Goal: Task Accomplishment & Management: Manage account settings

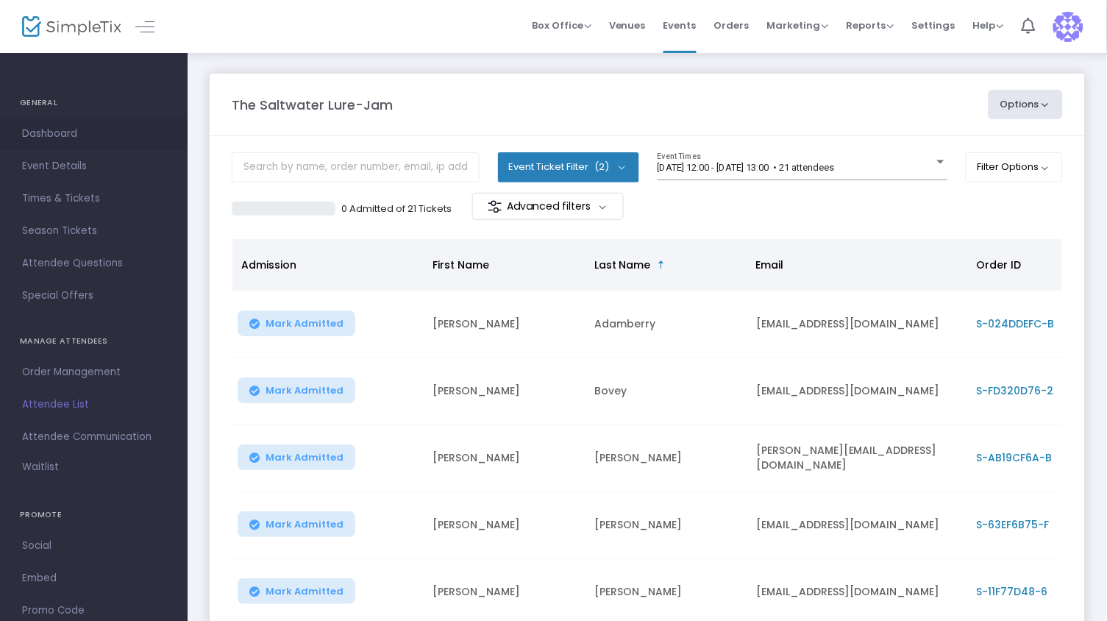
click at [69, 136] on span "Dashboard" at bounding box center [93, 133] width 143 height 19
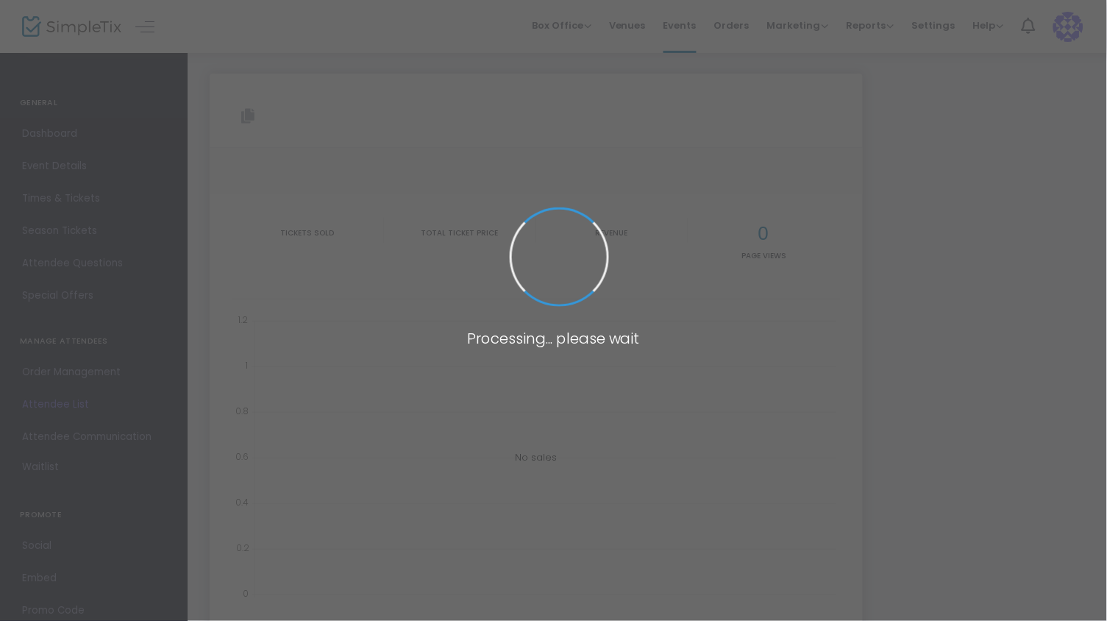
type input "[URL][DOMAIN_NAME]"
click at [69, 136] on span at bounding box center [553, 310] width 1107 height 621
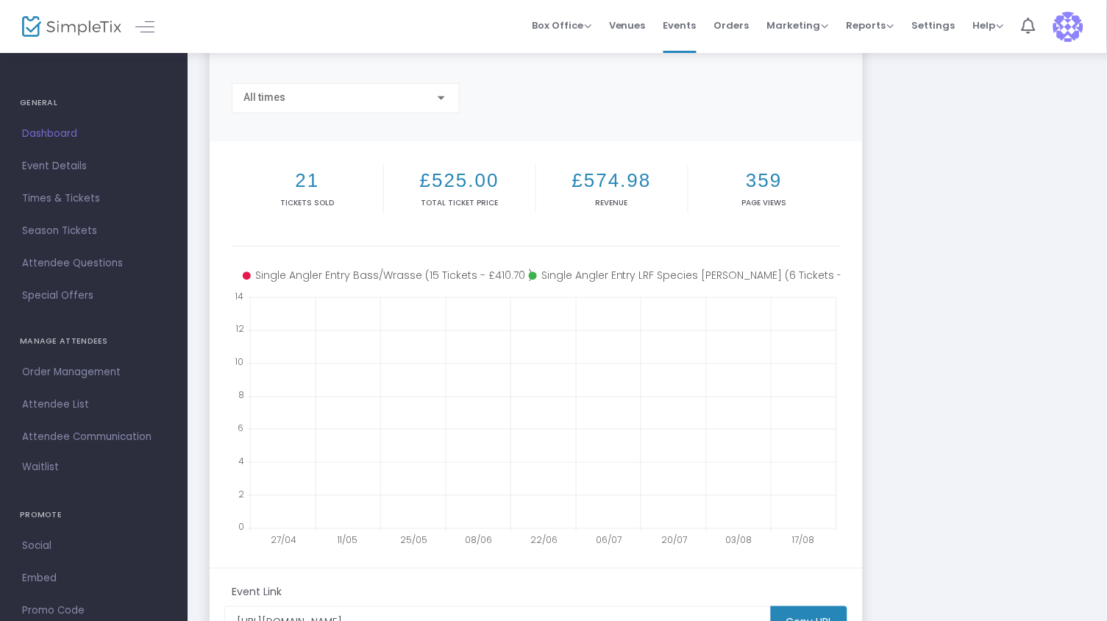
scroll to position [102, 0]
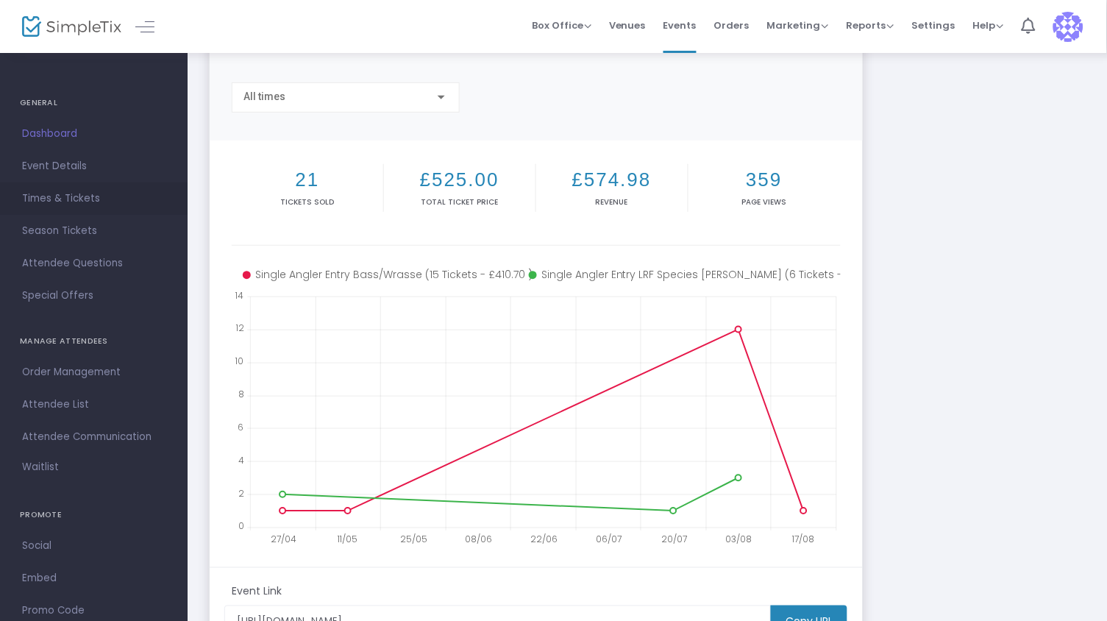
click at [82, 197] on span "Times & Tickets" at bounding box center [93, 198] width 143 height 19
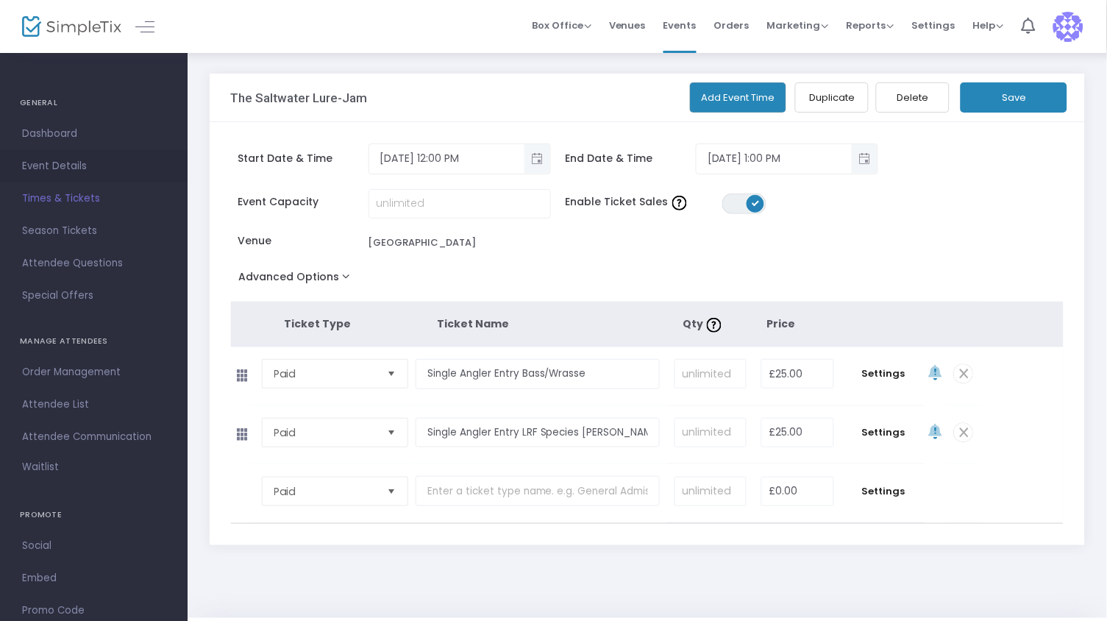
click at [74, 168] on span "Event Details" at bounding box center [93, 166] width 143 height 19
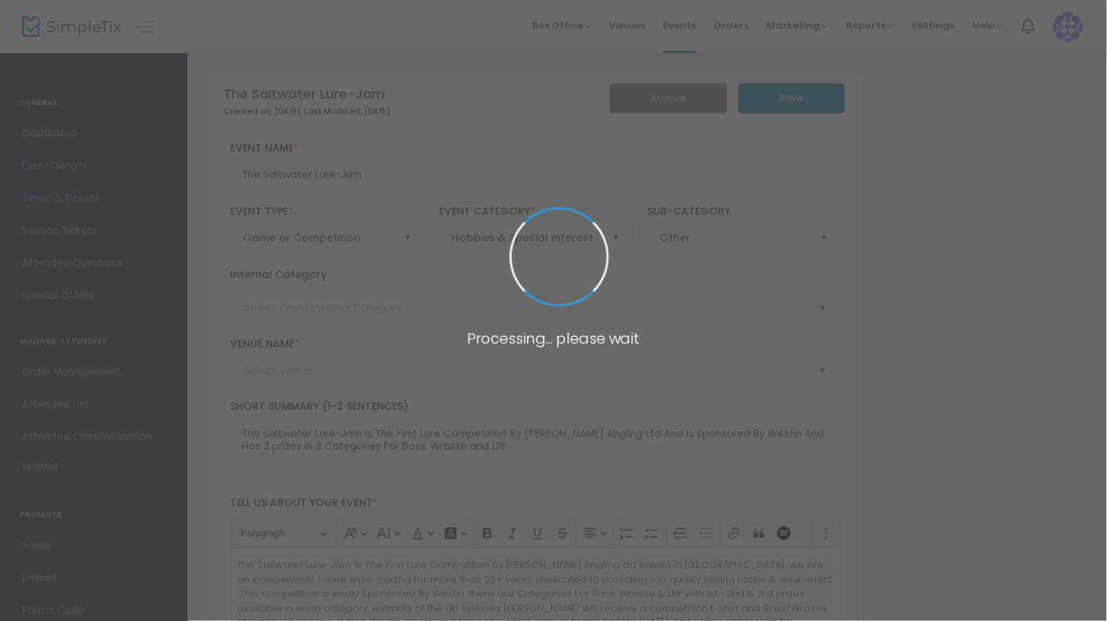
type input "[GEOGRAPHIC_DATA]"
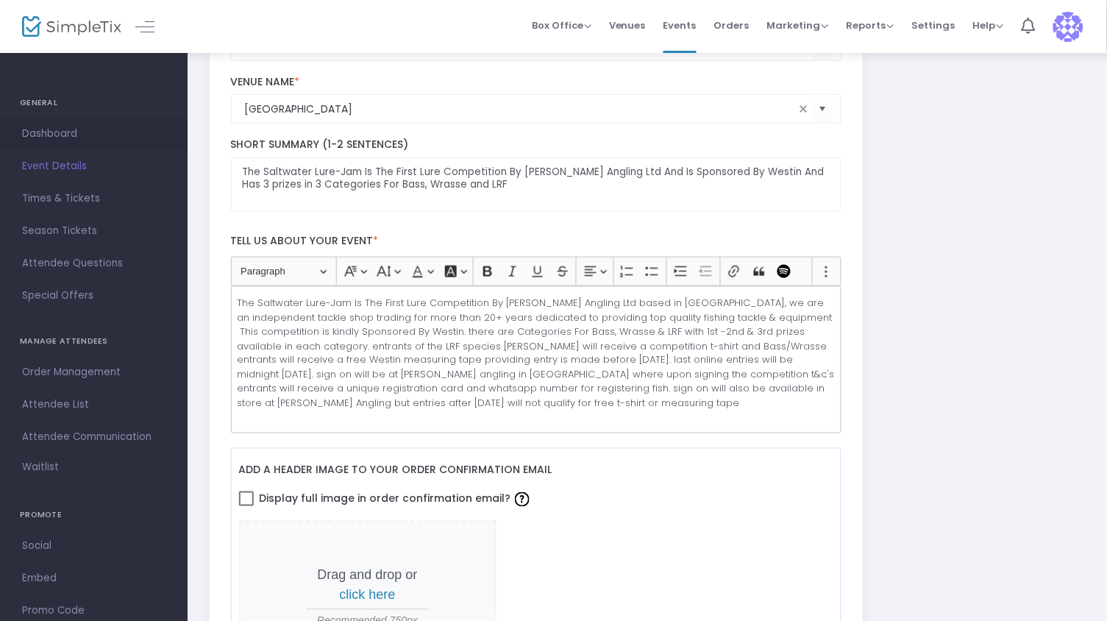
click at [51, 137] on span "Dashboard" at bounding box center [93, 133] width 143 height 19
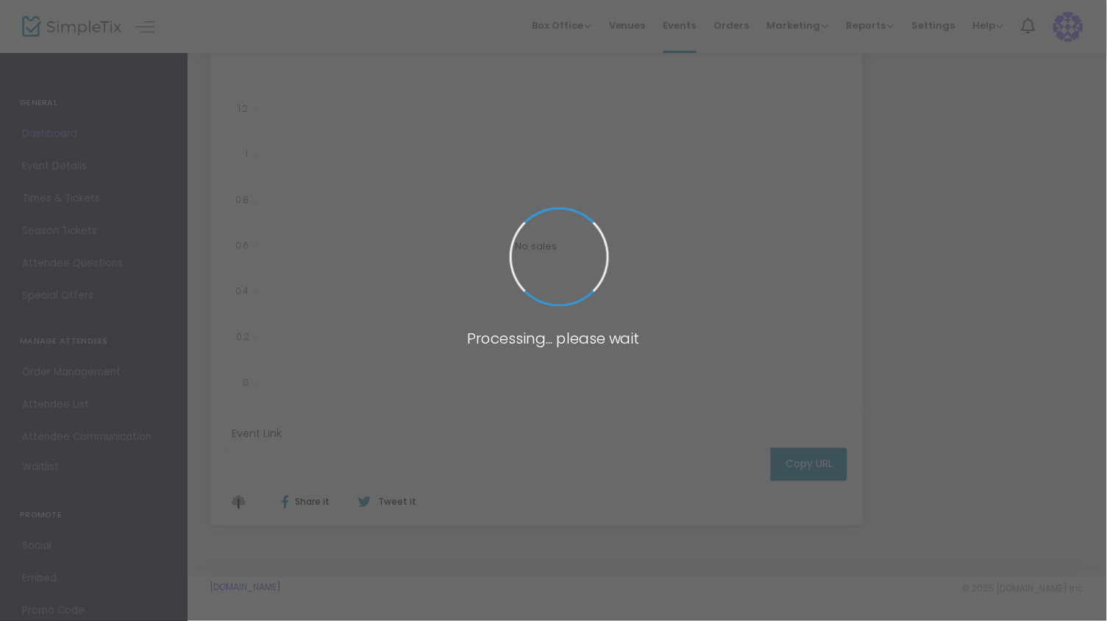
type input "[URL][DOMAIN_NAME]"
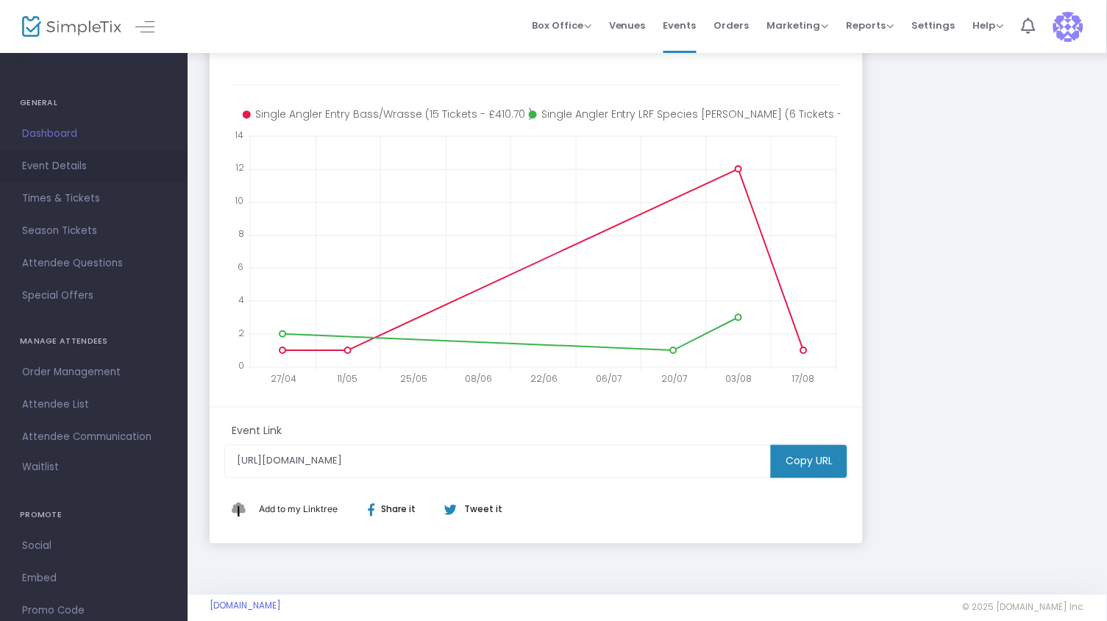
click at [55, 167] on span "Event Details" at bounding box center [93, 166] width 143 height 19
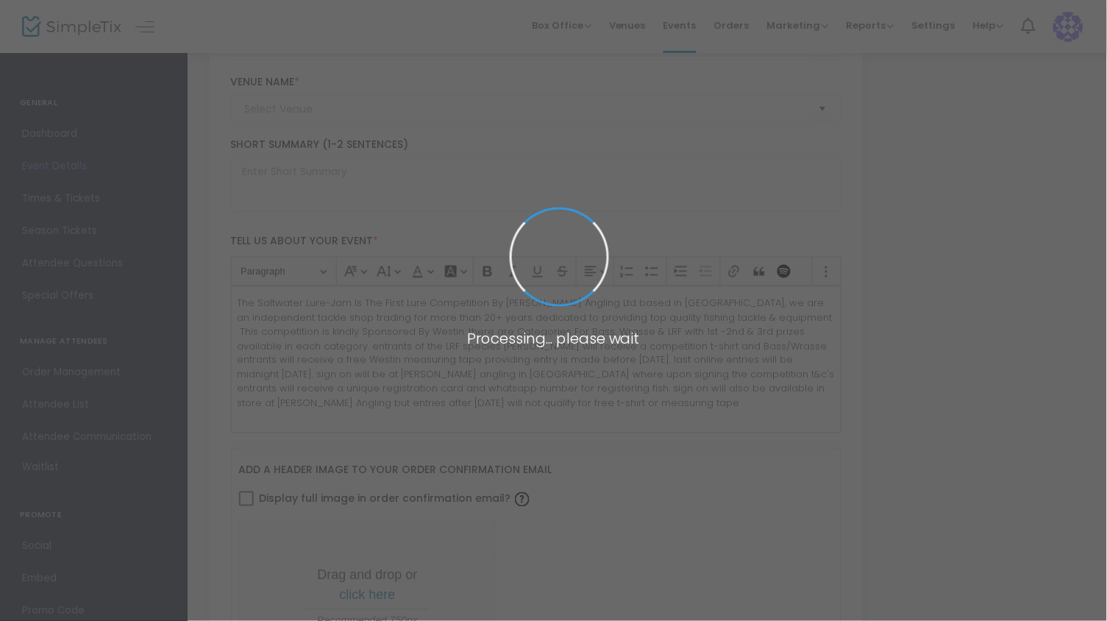
type input "The Saltwater Lure-Jam"
type textarea "The Saltwater Lure-Jam Is The First Lure Competition By [PERSON_NAME] Angling L…"
checkbox input "true"
type input "Register Now"
type input "[GEOGRAPHIC_DATA]"
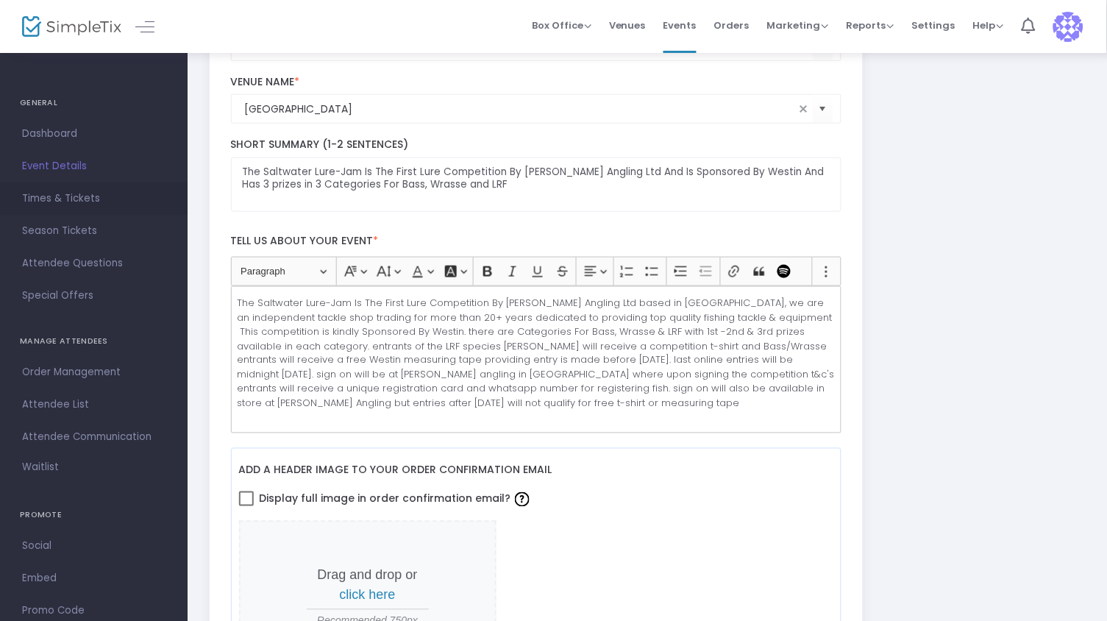
scroll to position [69, 0]
